Goal: Task Accomplishment & Management: Use online tool/utility

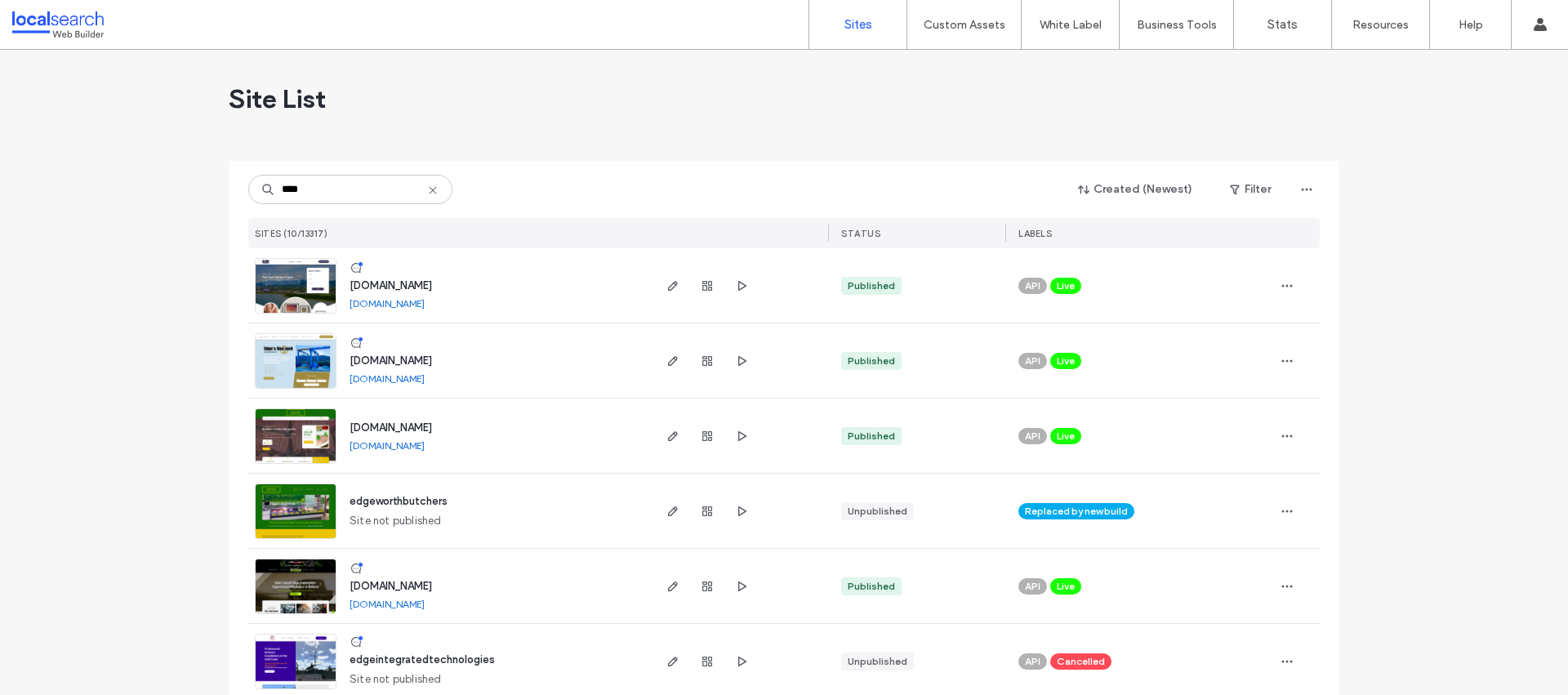
type input "****"
click at [267, 374] on img at bounding box center [295, 390] width 80 height 111
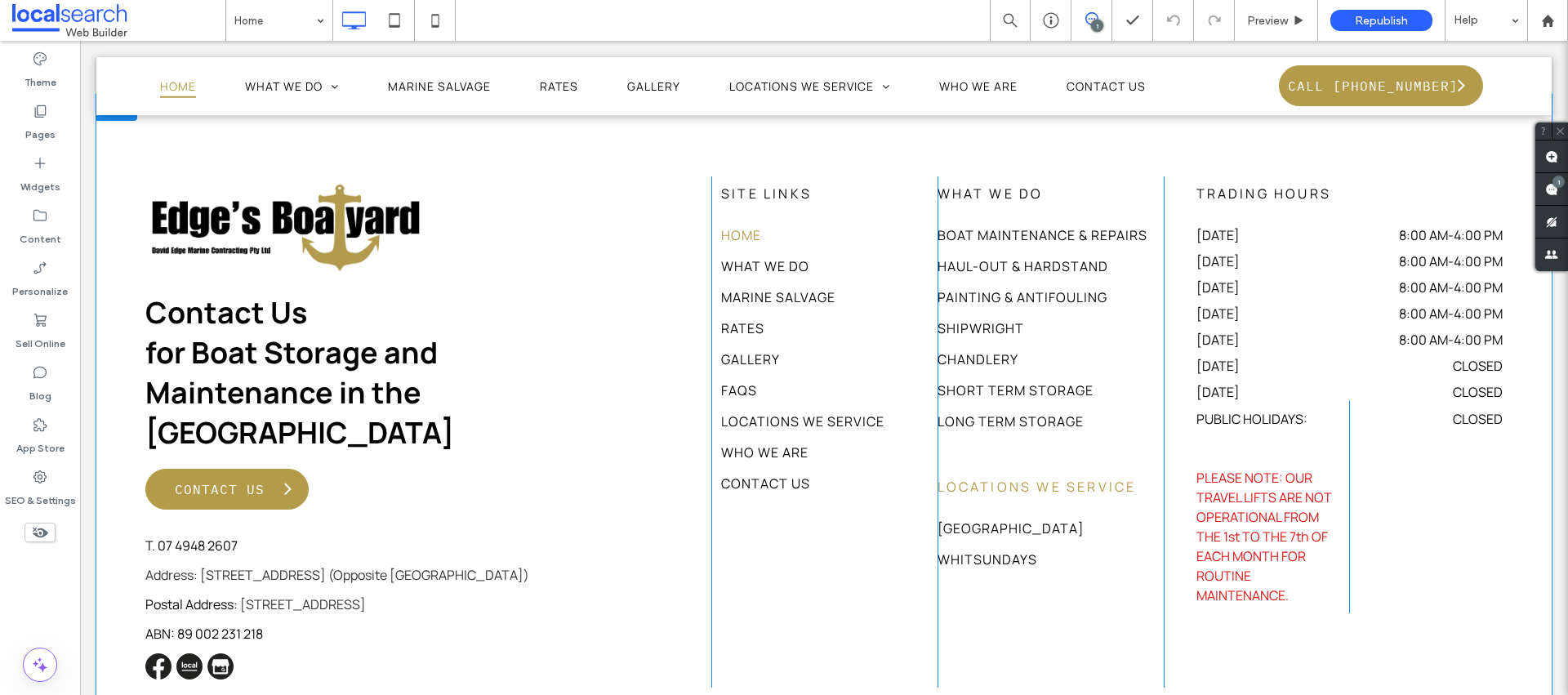
scroll to position [6970, 0]
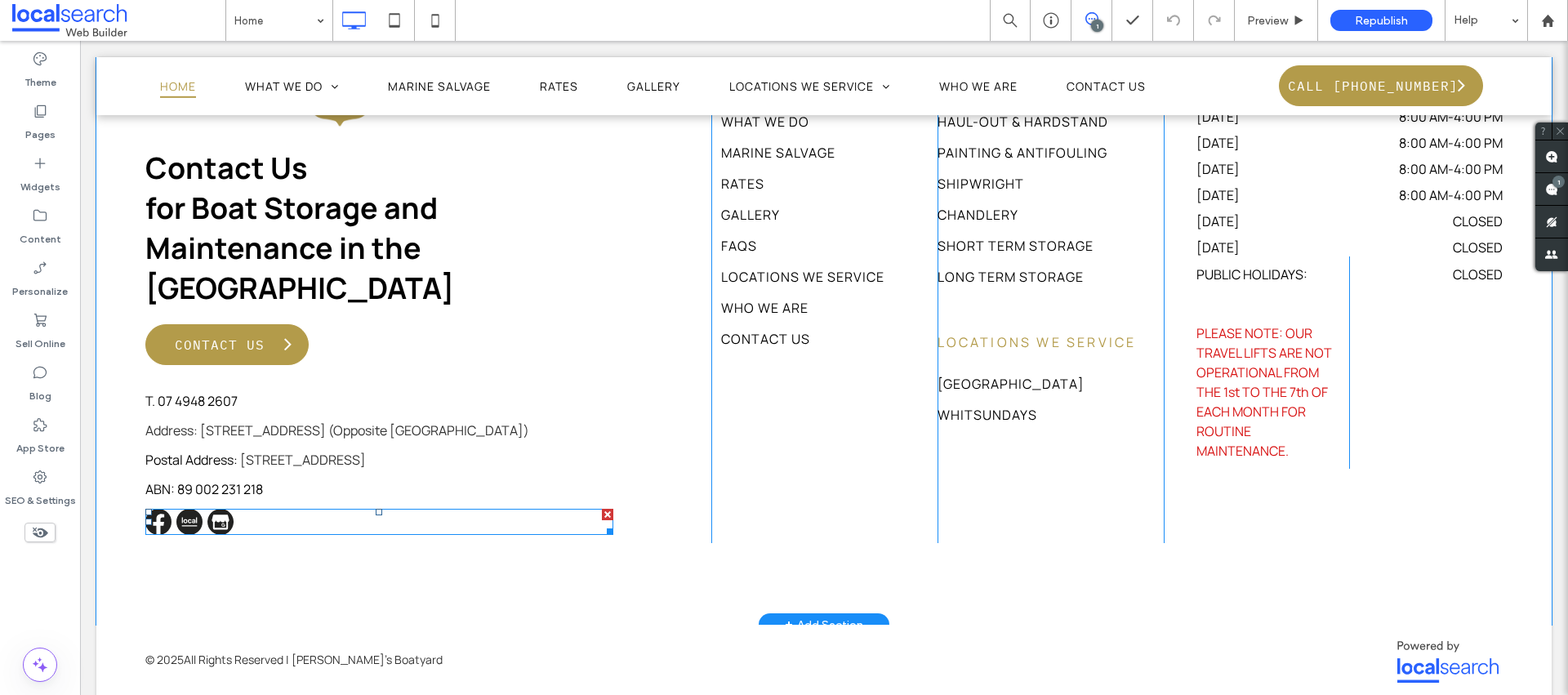
click at [159, 509] on span at bounding box center [379, 522] width 468 height 26
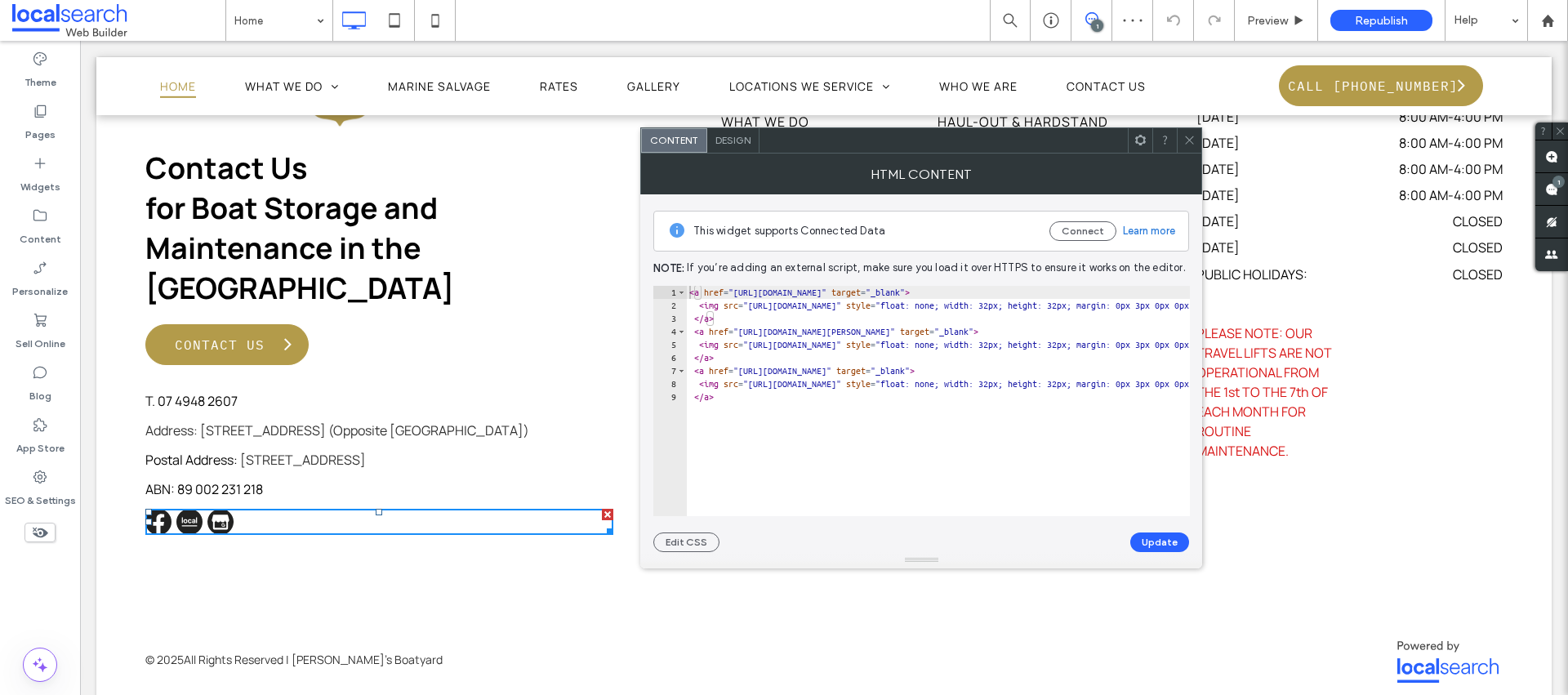
drag, startPoint x: 742, startPoint y: 290, endPoint x: 1083, endPoint y: 291, distance: 341.0
paste textarea "Cursor at row 1"
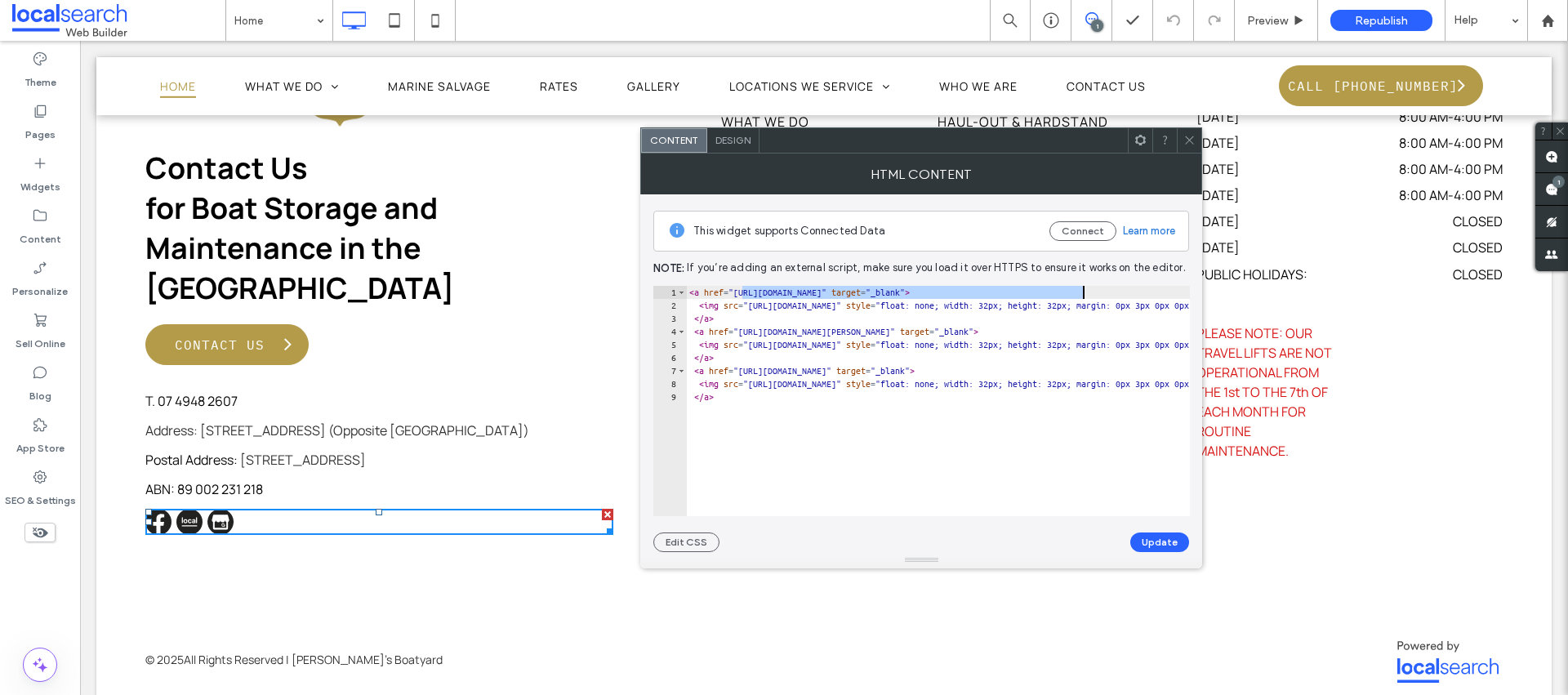
type textarea "**********"
click at [1153, 537] on button "Update" at bounding box center [1159, 542] width 59 height 20
click at [1190, 141] on use at bounding box center [1189, 140] width 8 height 8
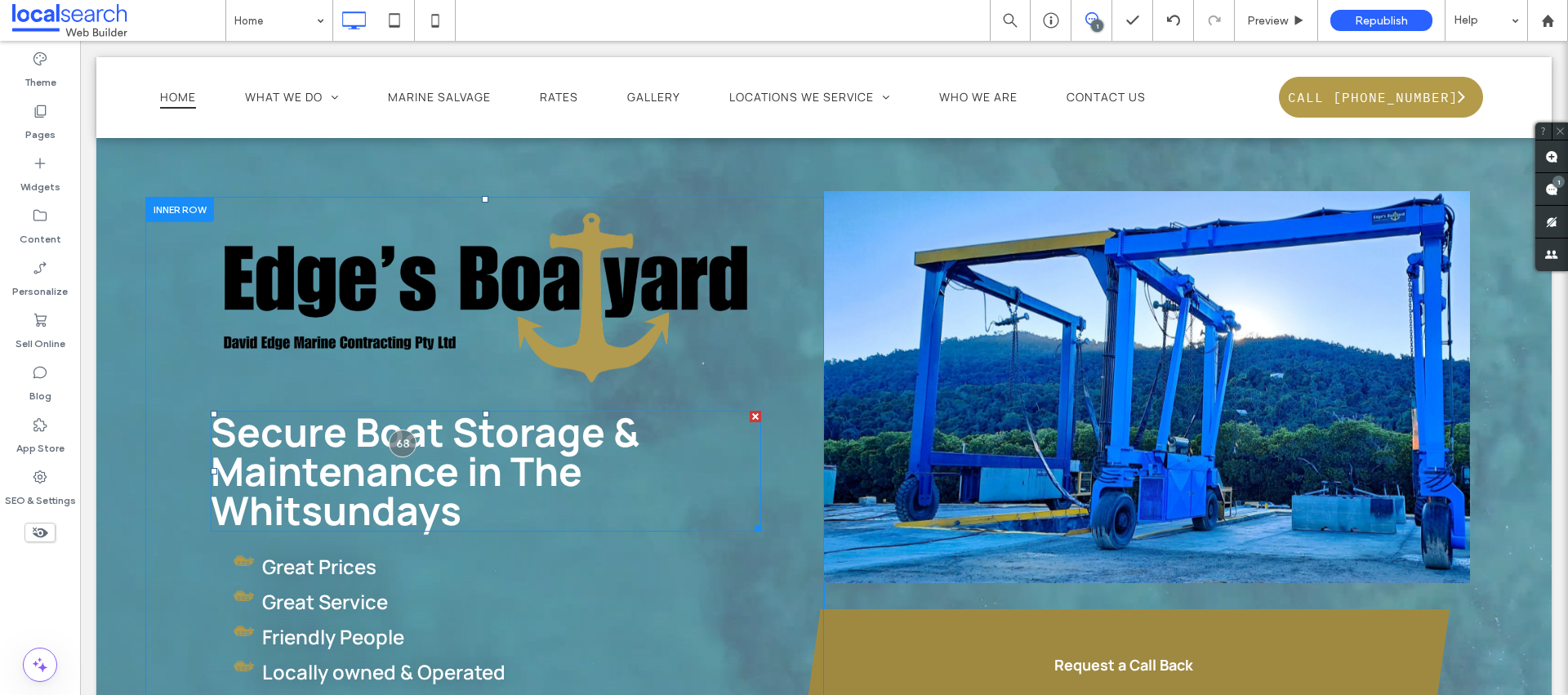
scroll to position [0, 0]
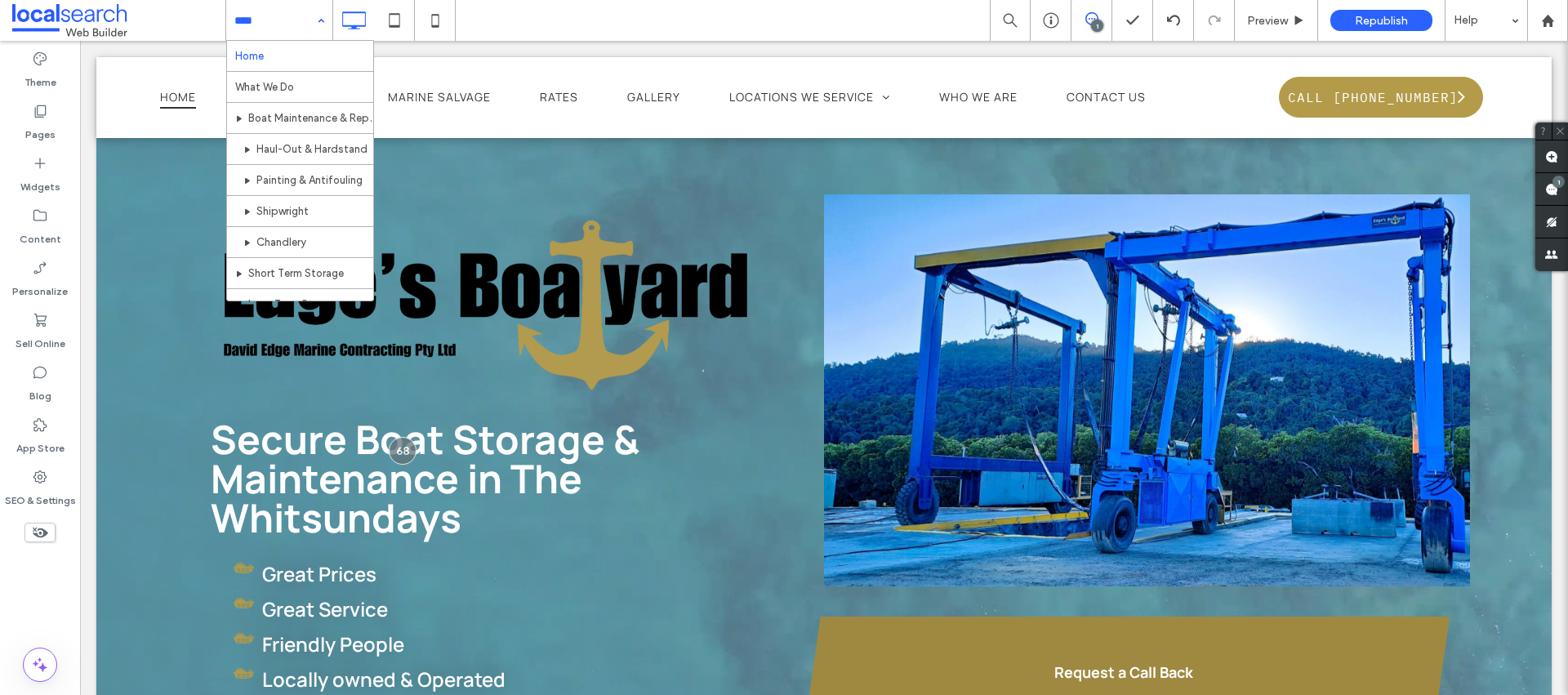
drag, startPoint x: 283, startPoint y: 21, endPoint x: 284, endPoint y: 119, distance: 98.0
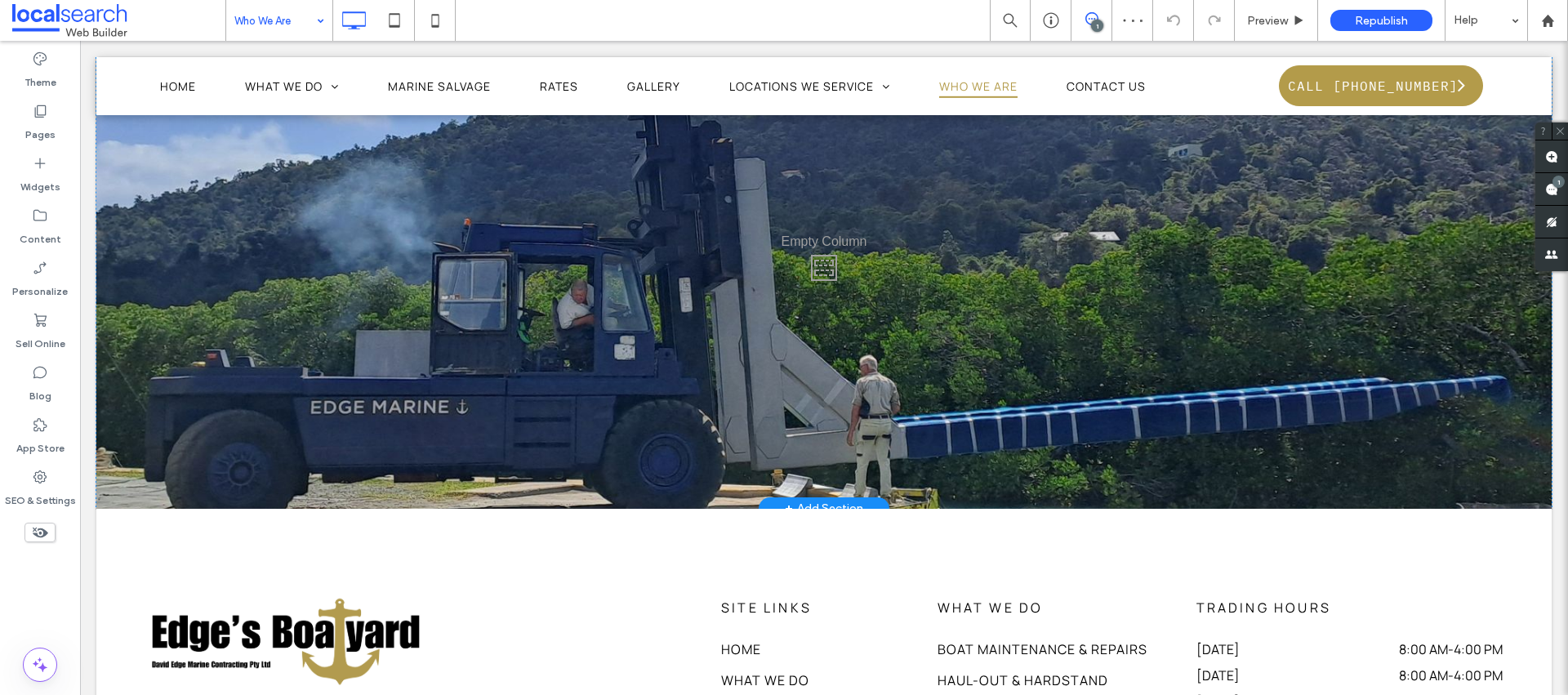
scroll to position [1729, 0]
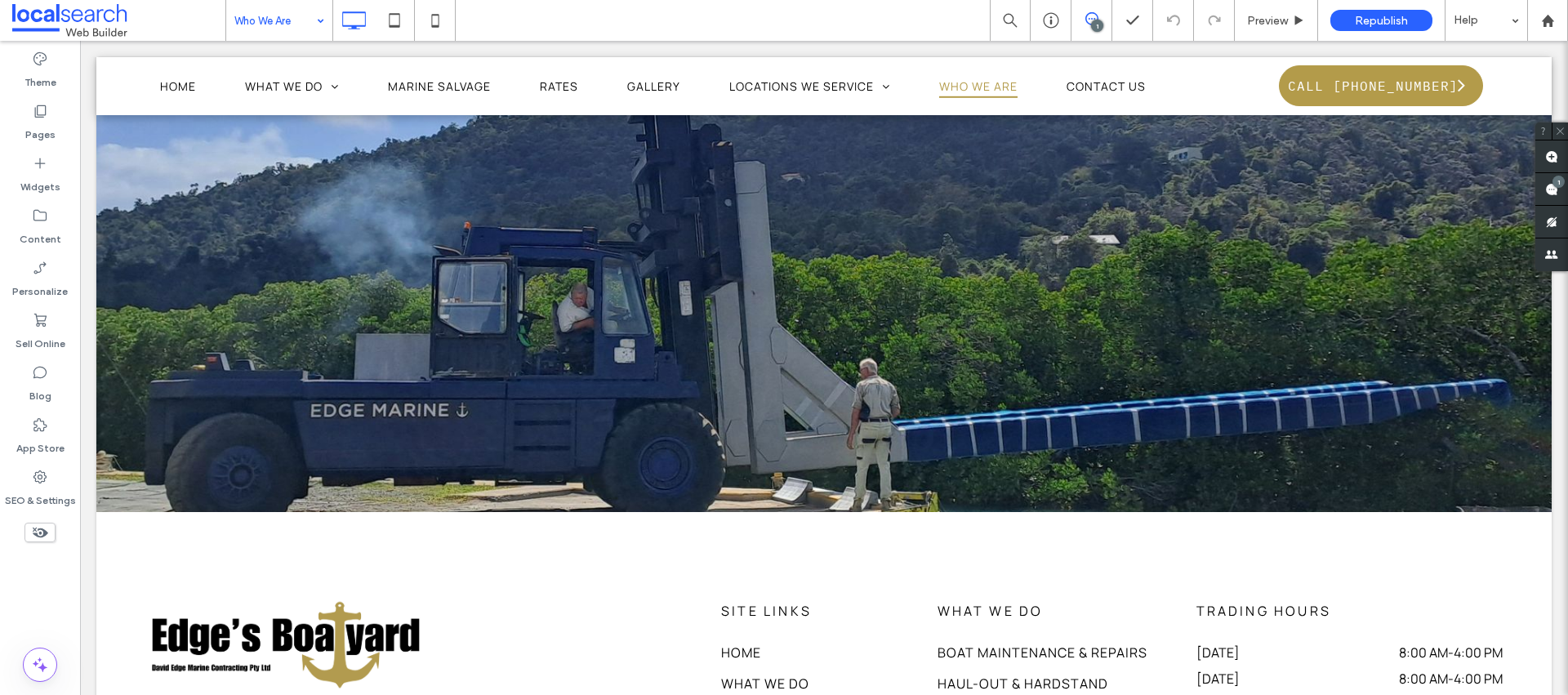
click at [274, 30] on input at bounding box center [275, 20] width 82 height 41
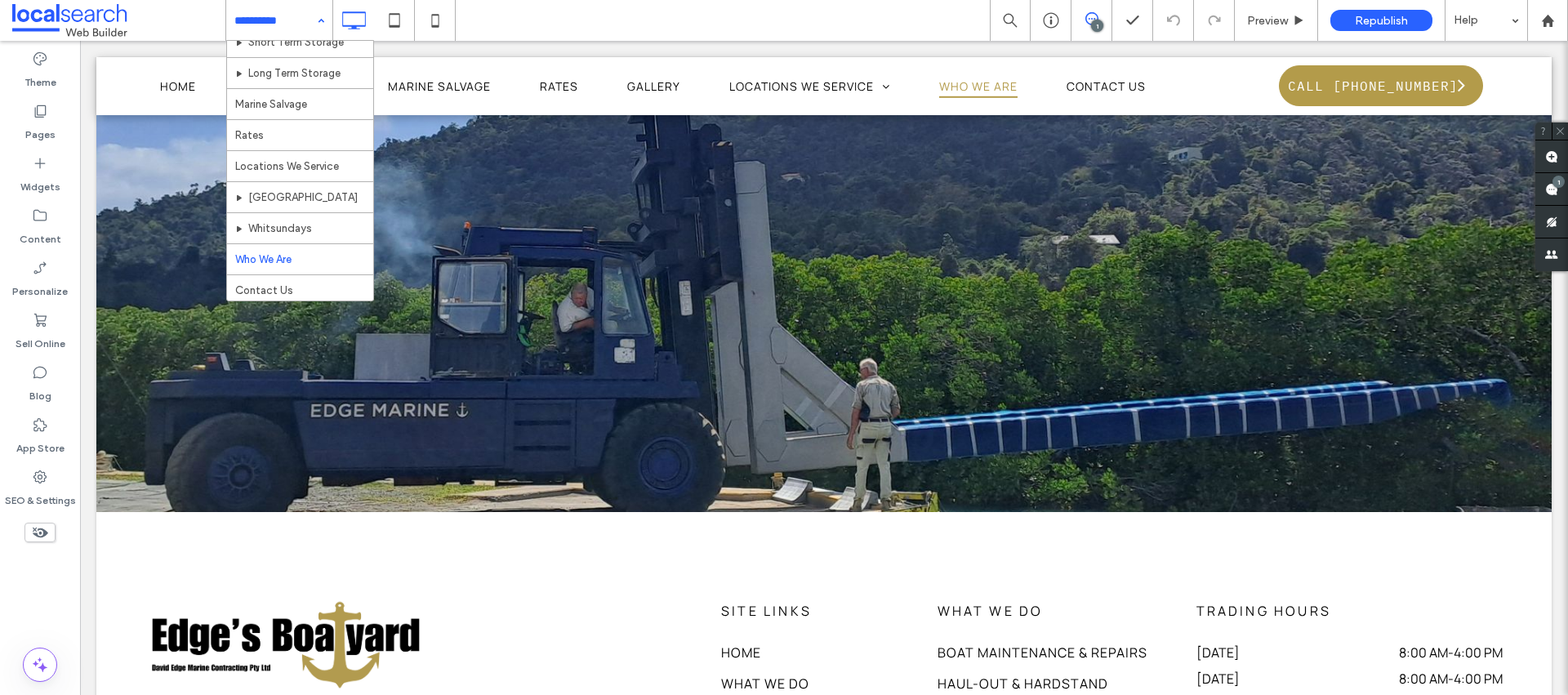
scroll to position [235, 0]
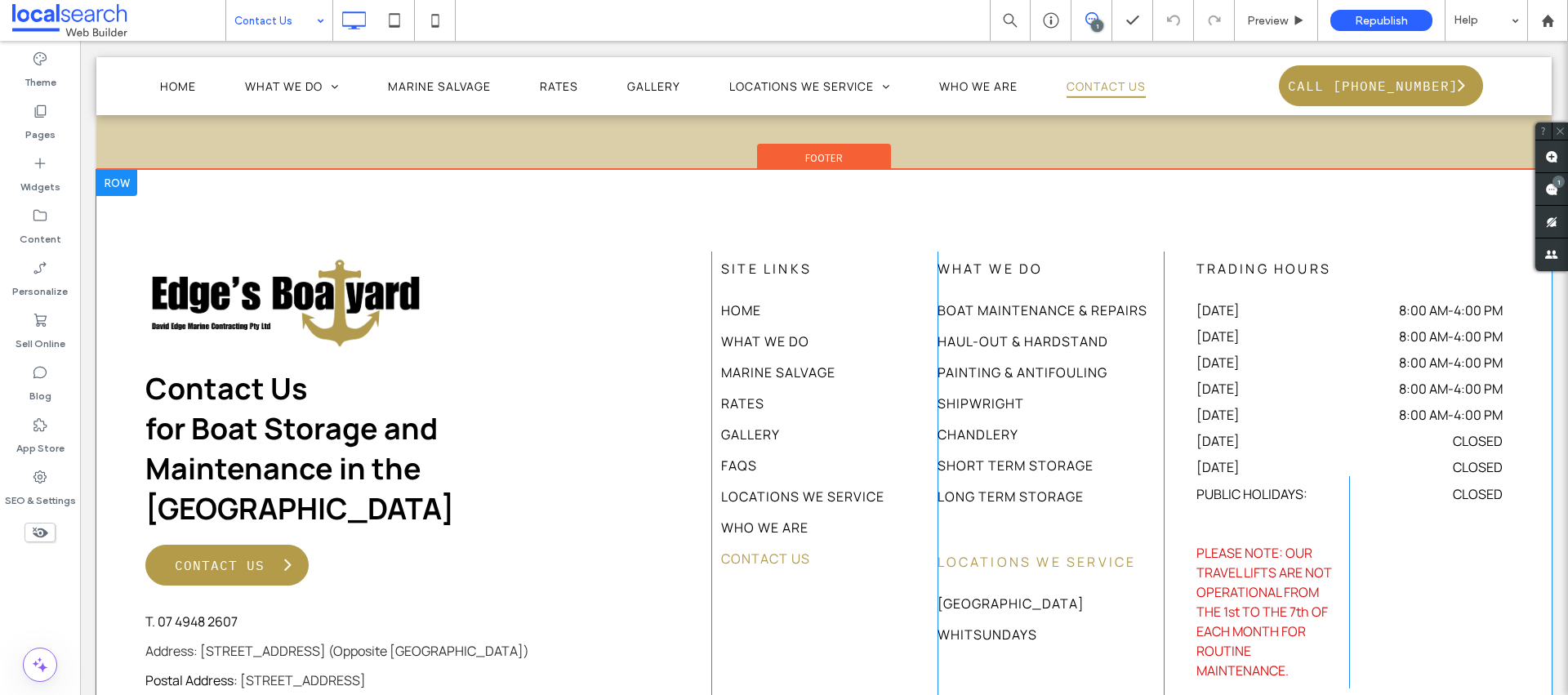
scroll to position [1742, 0]
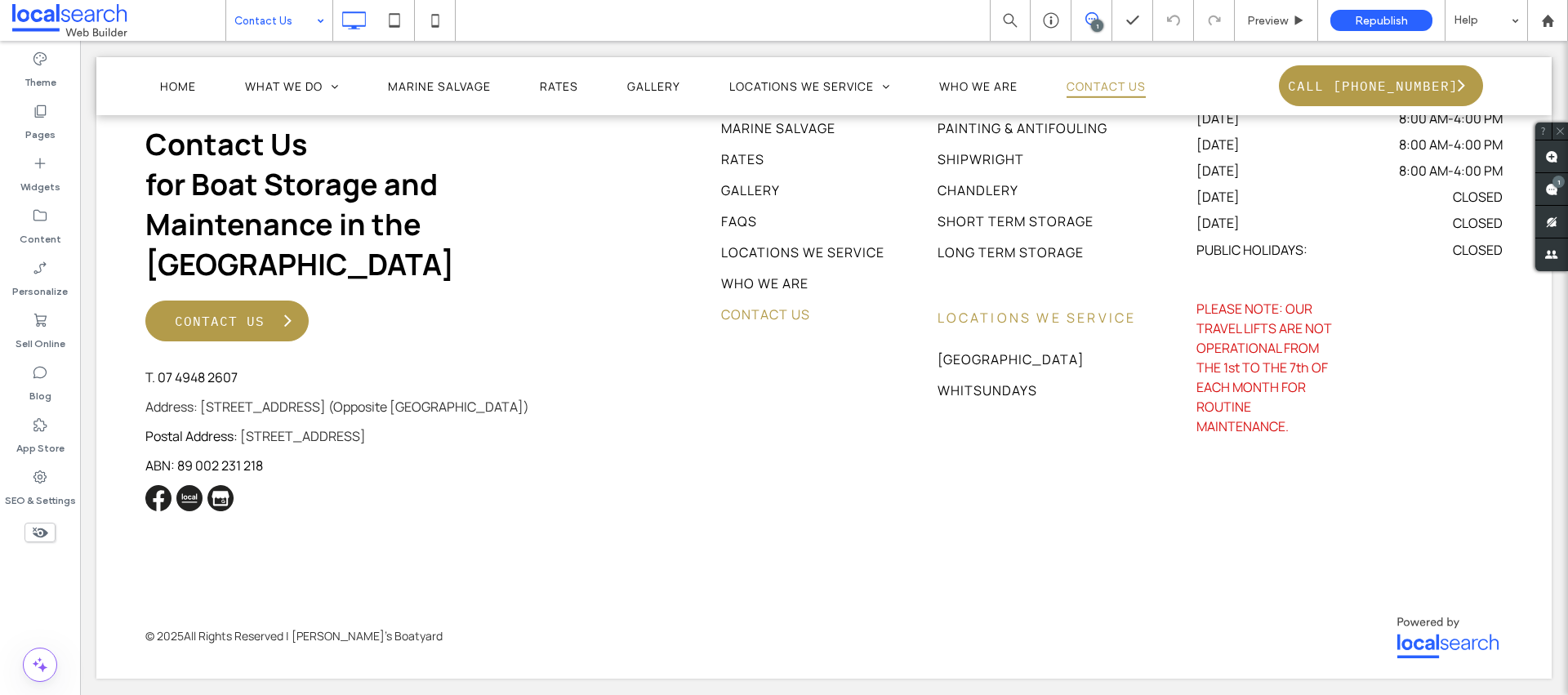
click at [304, 15] on input at bounding box center [275, 20] width 82 height 41
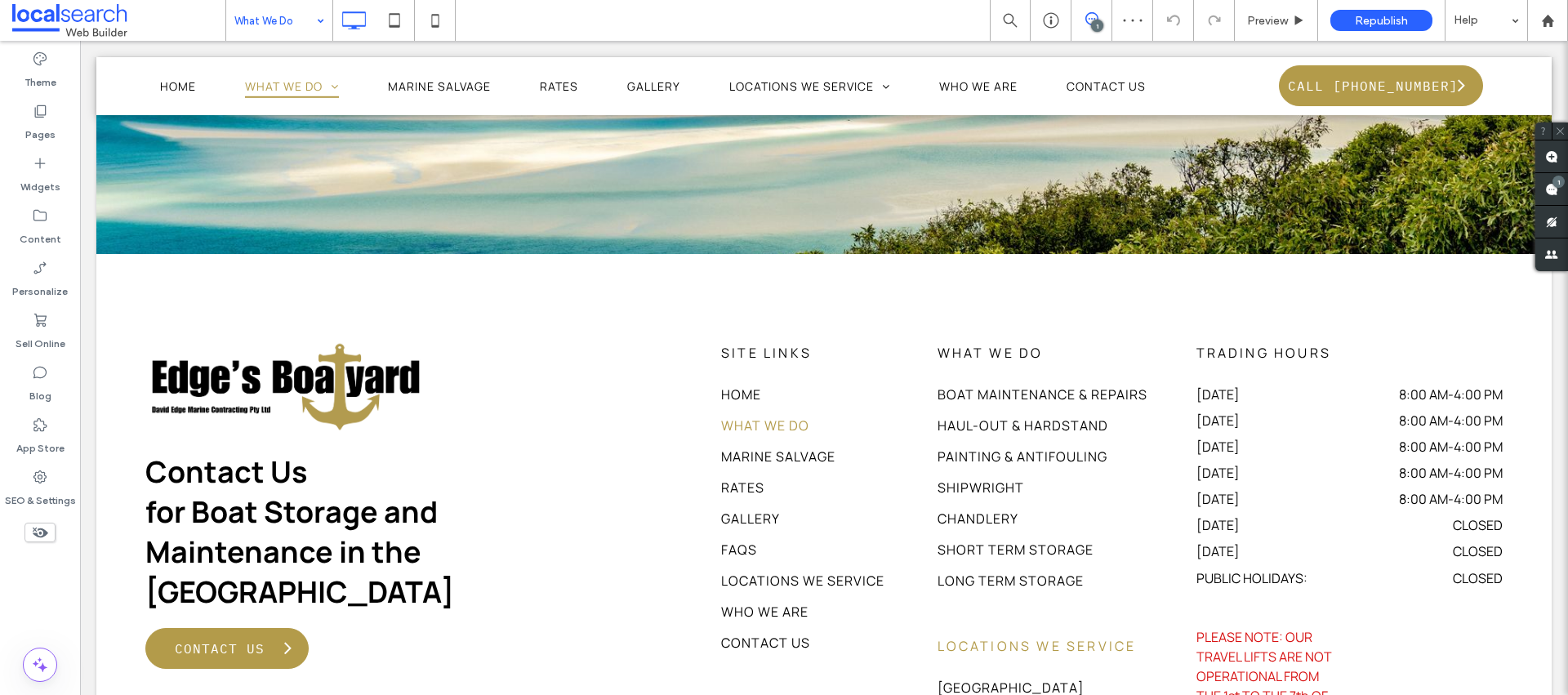
click at [273, 21] on input at bounding box center [275, 20] width 82 height 41
click at [249, 32] on input at bounding box center [275, 20] width 82 height 41
drag, startPoint x: 1356, startPoint y: 18, endPoint x: 1313, endPoint y: 4, distance: 45.2
click at [1357, 18] on span "Republish" at bounding box center [1380, 21] width 53 height 14
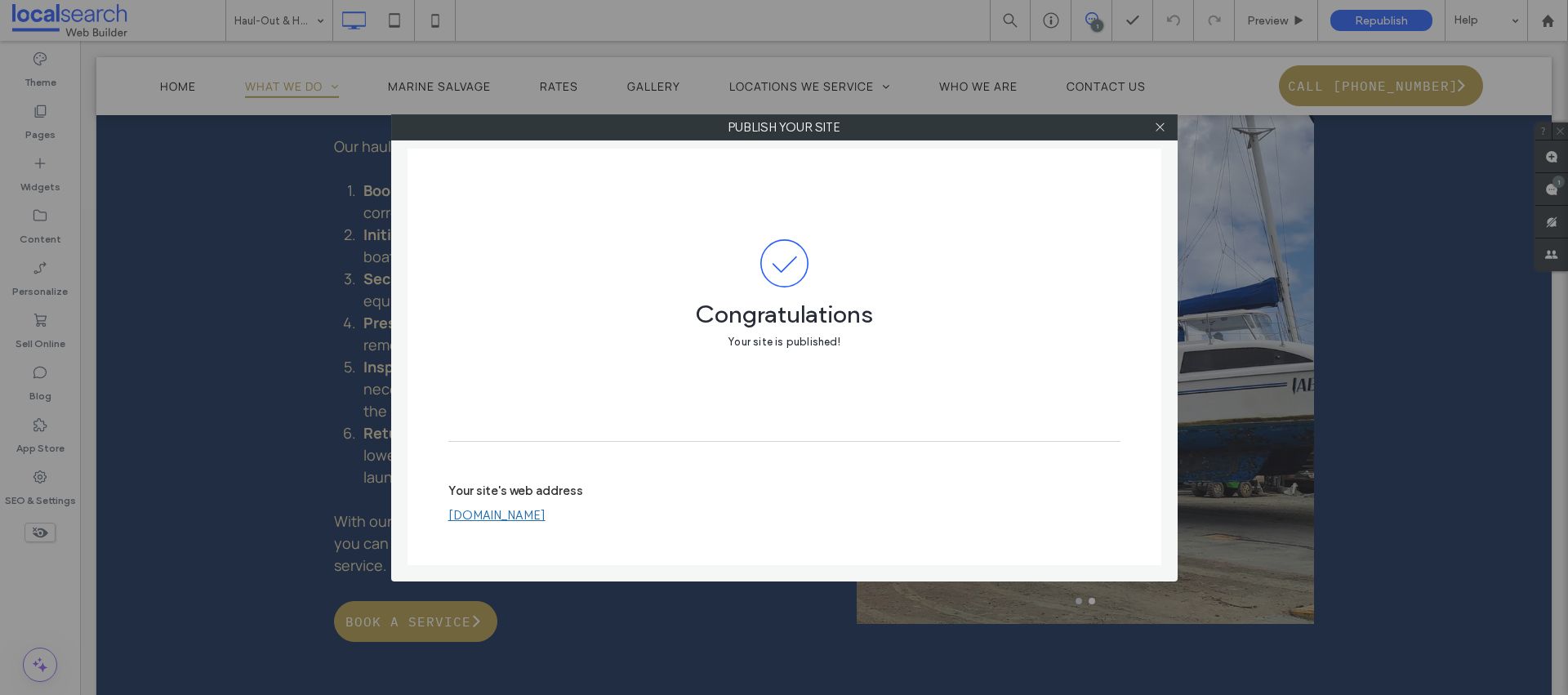
drag, startPoint x: 1158, startPoint y: 128, endPoint x: 1177, endPoint y: 111, distance: 25.5
click at [1158, 127] on icon at bounding box center [1159, 127] width 12 height 12
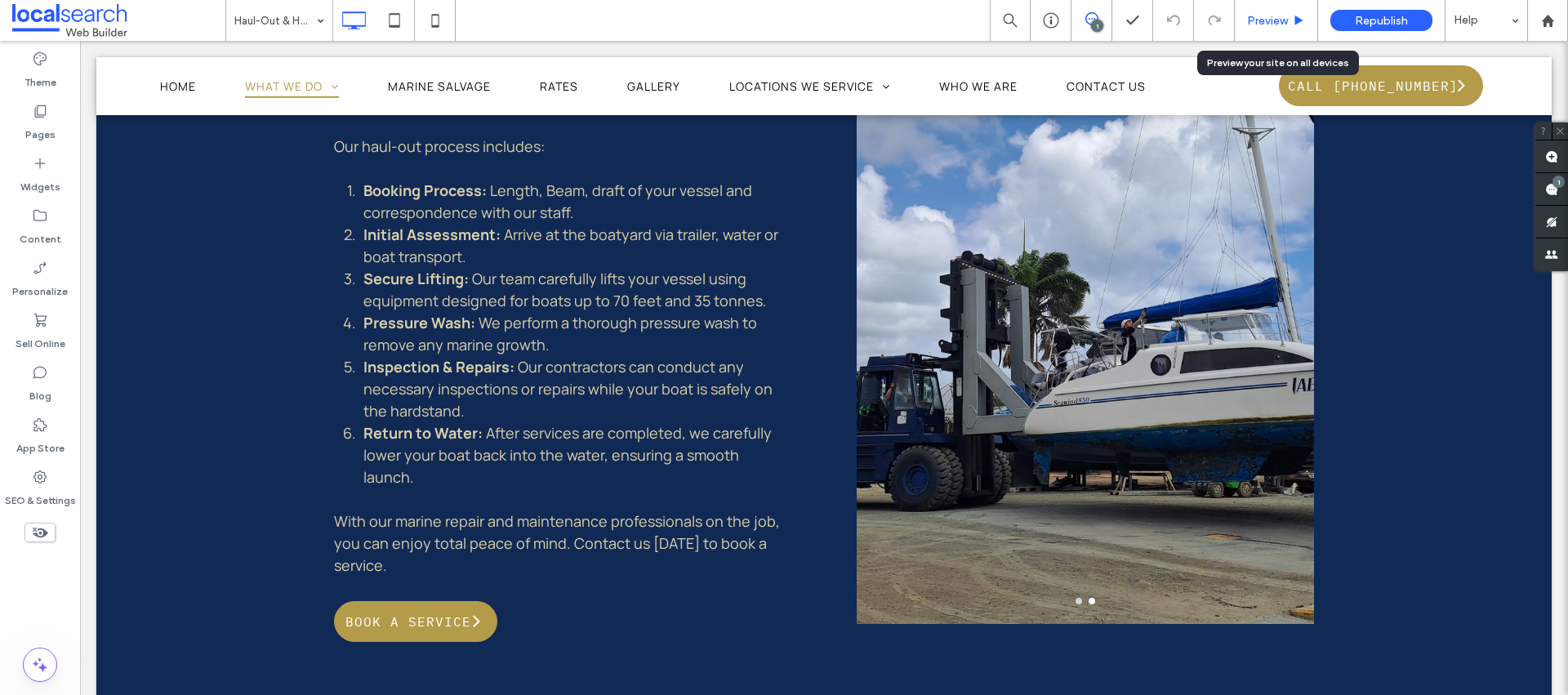
click at [1260, 26] on span "Preview" at bounding box center [1267, 21] width 41 height 14
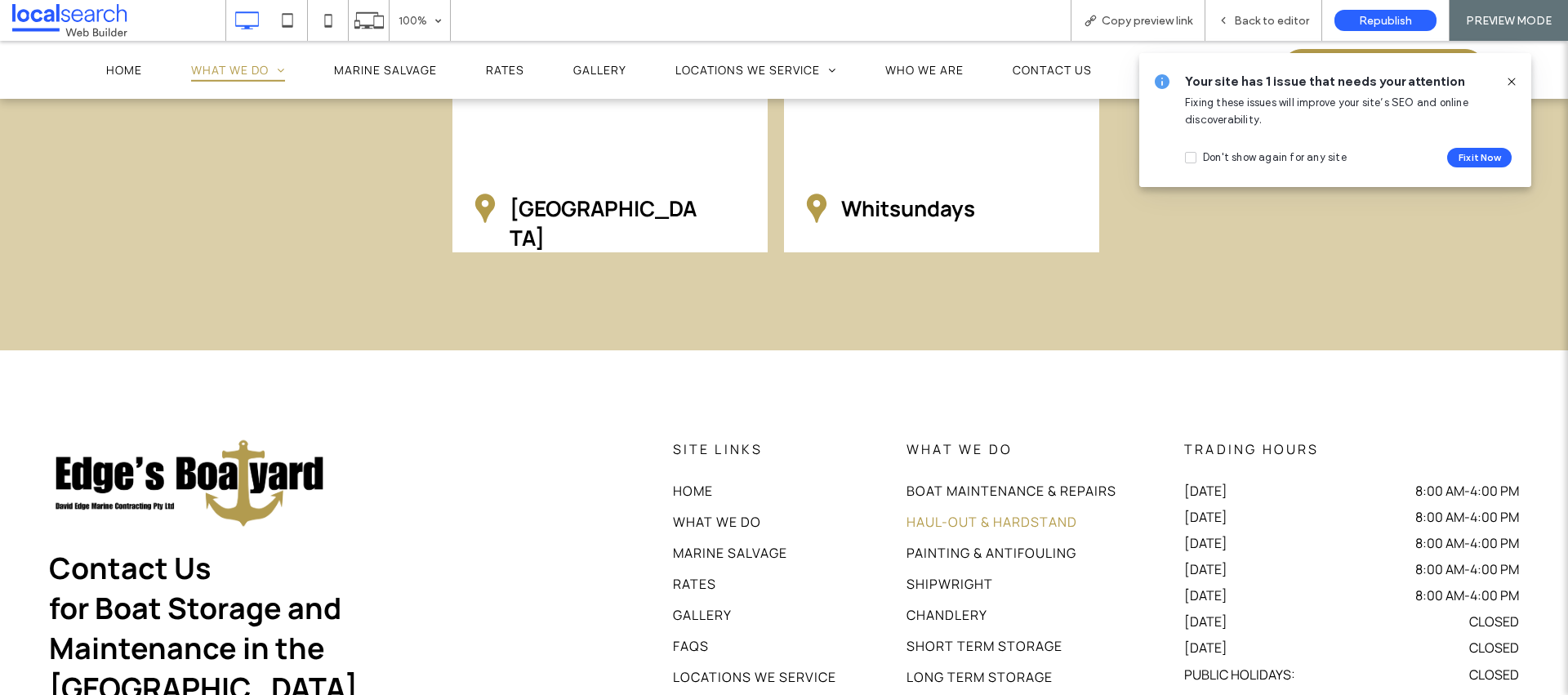
scroll to position [3635, 0]
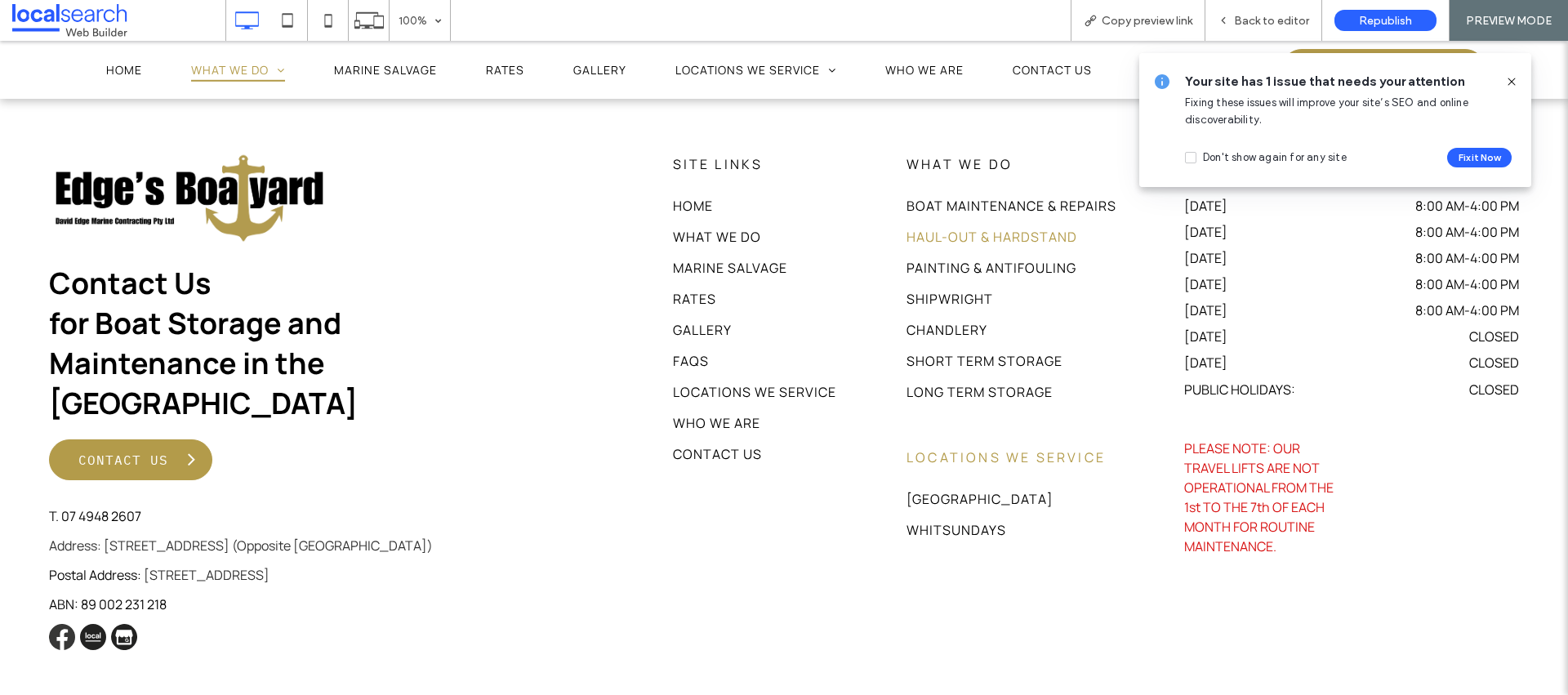
click at [62, 623] on img at bounding box center [62, 636] width 26 height 26
click at [1511, 84] on icon at bounding box center [1511, 82] width 13 height 13
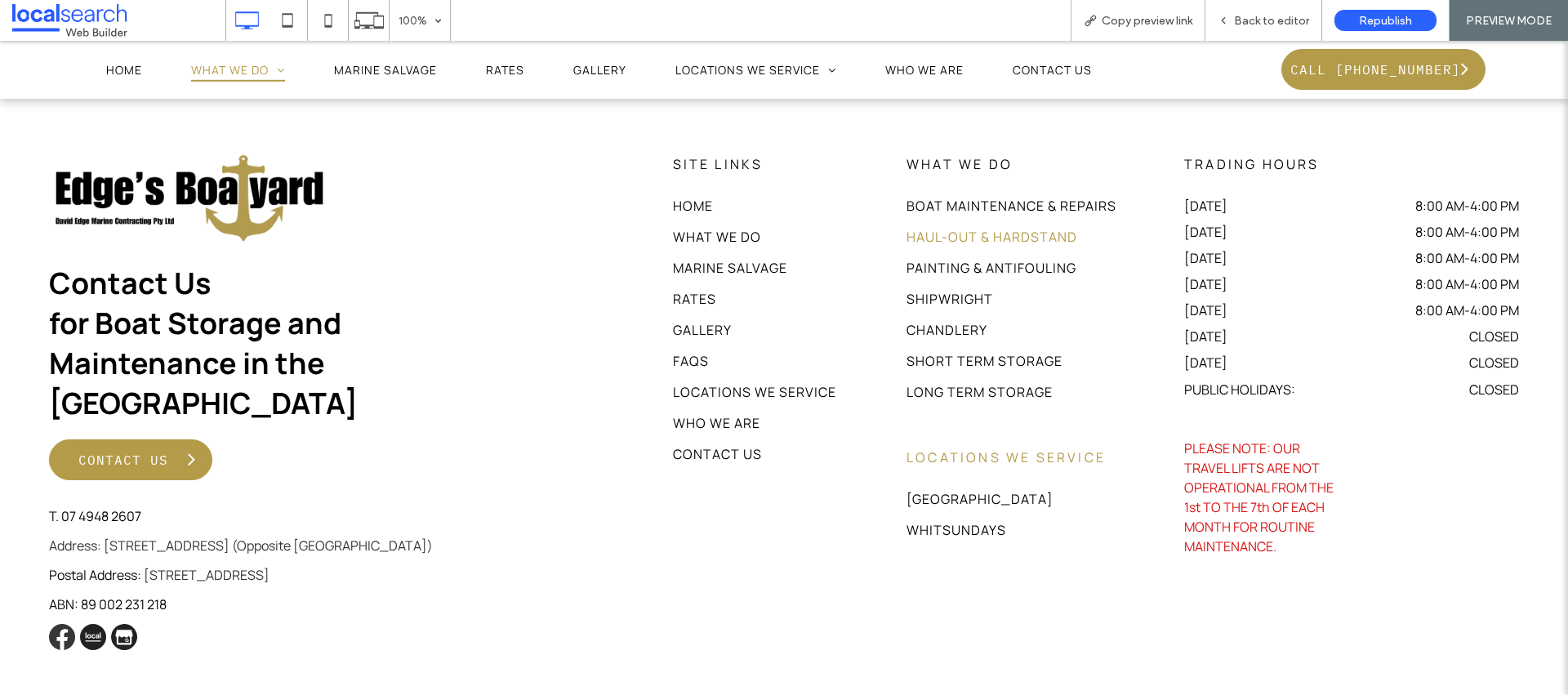
drag, startPoint x: 66, startPoint y: 518, endPoint x: 68, endPoint y: 501, distance: 17.1
click at [66, 623] on img at bounding box center [62, 636] width 26 height 26
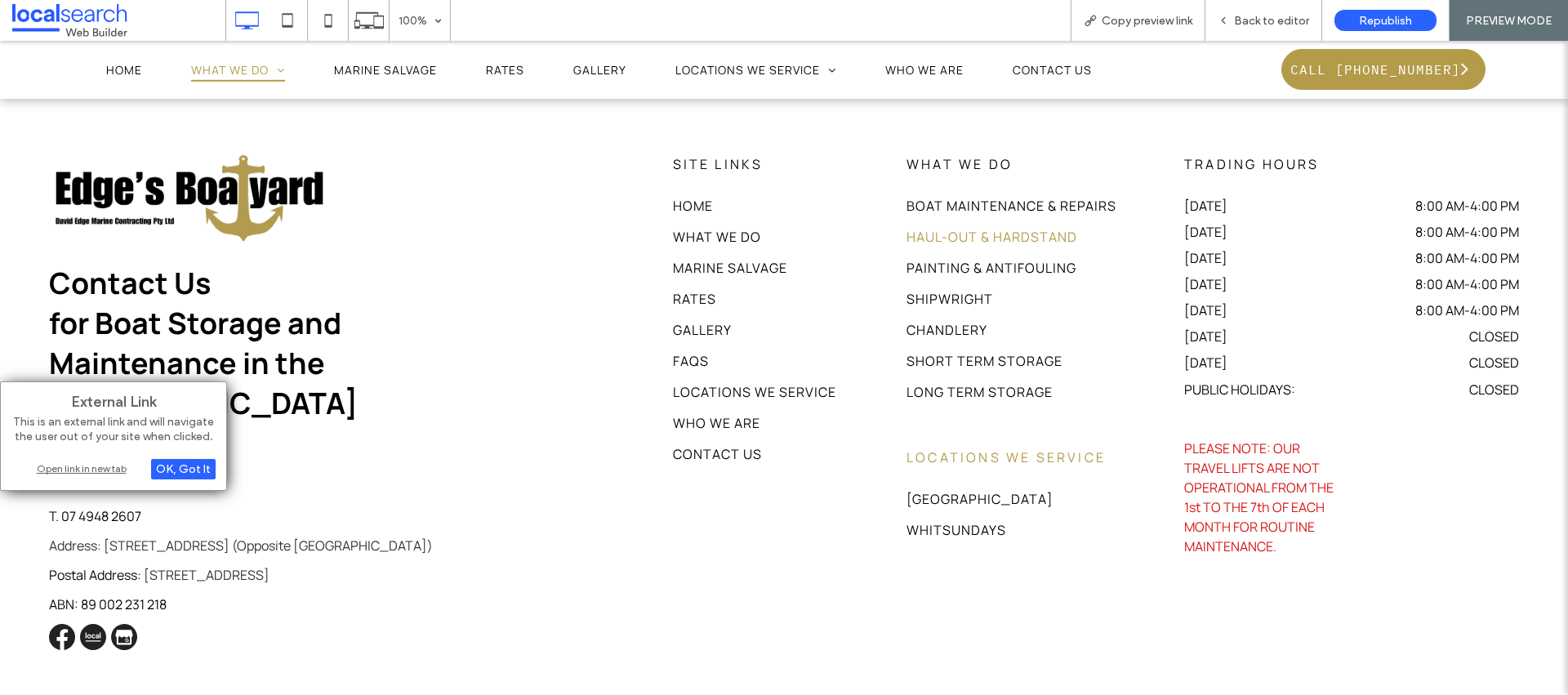
click at [112, 472] on div "Open link in new tab" at bounding box center [112, 467] width 204 height 17
